Goal: Navigation & Orientation: Find specific page/section

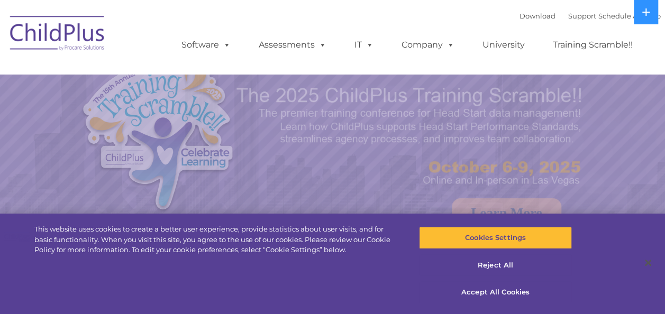
select select "MEDIUM"
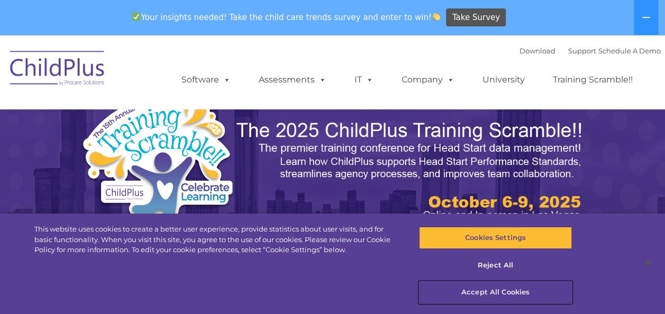
click at [482, 296] on button "Accept All Cookies" at bounding box center [495, 292] width 153 height 22
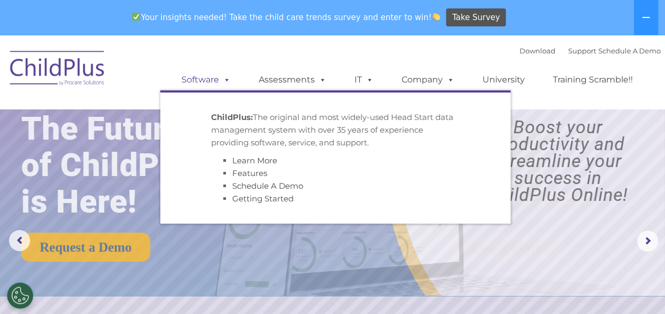
click at [212, 76] on link "Software" at bounding box center [206, 79] width 70 height 21
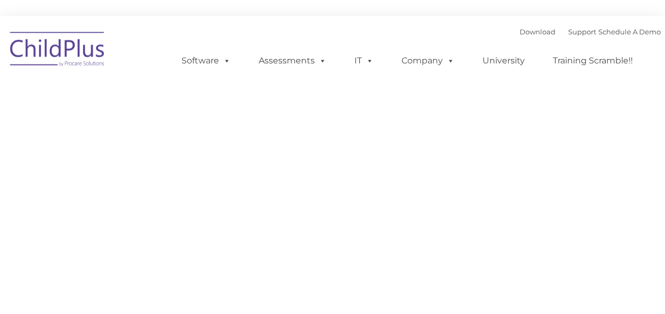
type input ""
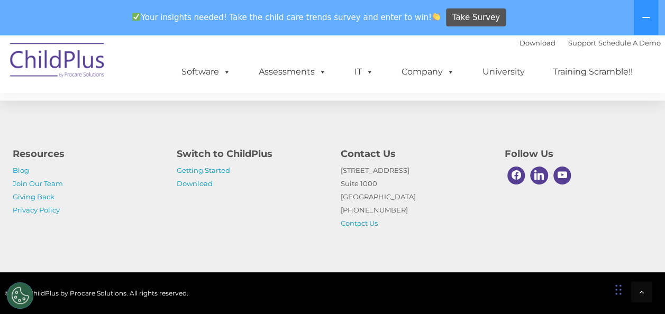
scroll to position [2716, 0]
